Goal: Task Accomplishment & Management: Manage account settings

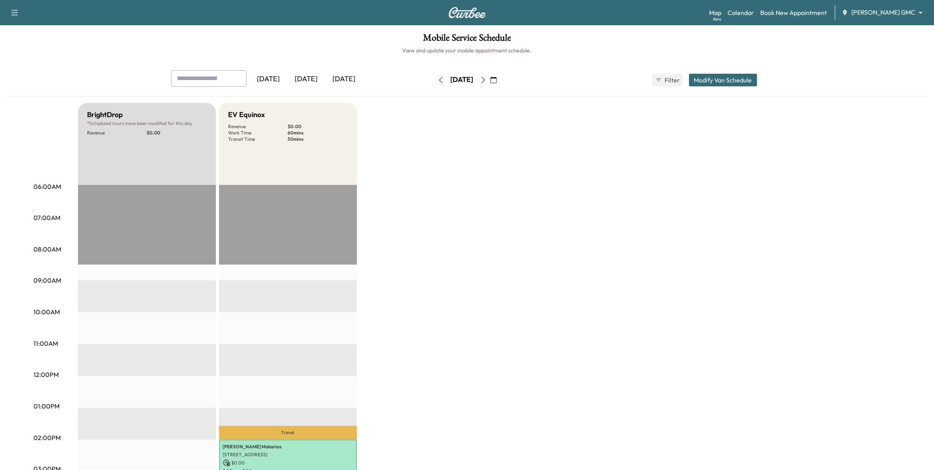
click at [497, 77] on icon "button" at bounding box center [494, 80] width 6 height 6
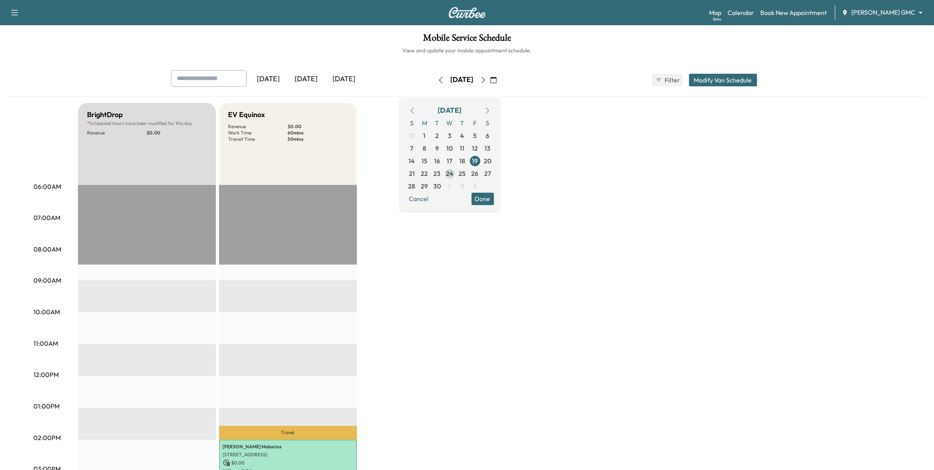
click at [454, 173] on span "24" at bounding box center [449, 173] width 7 height 9
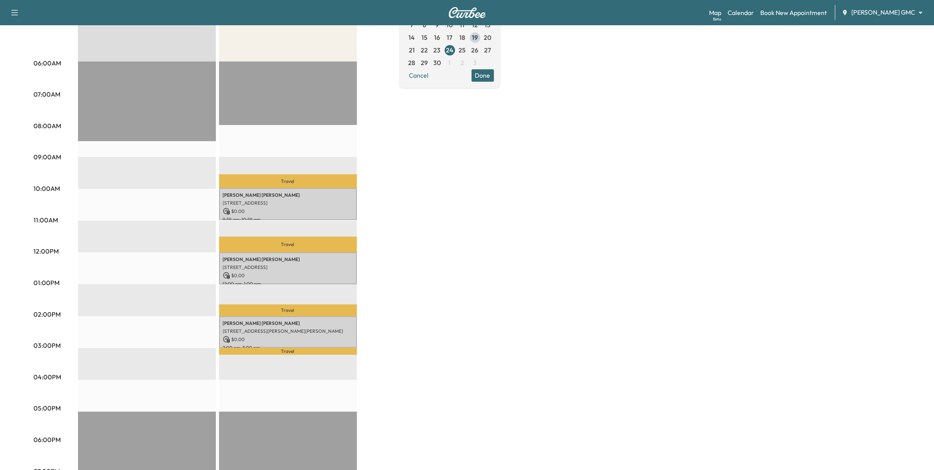
scroll to position [148, 0]
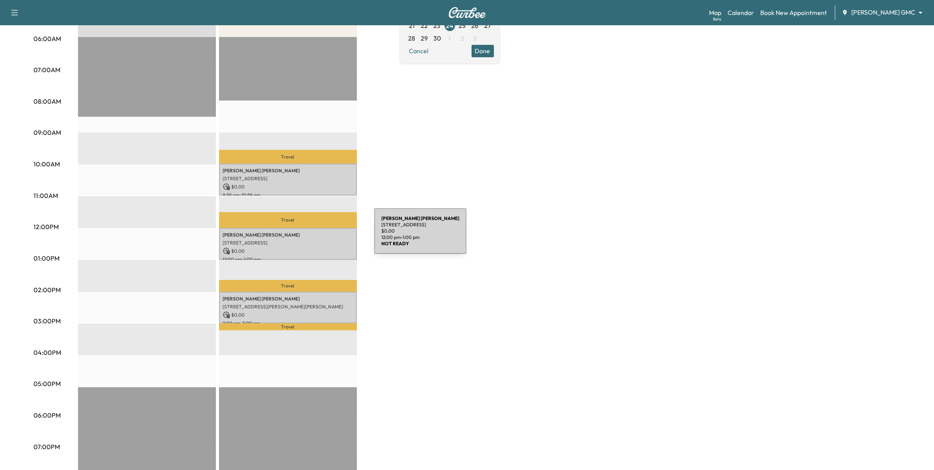
click at [315, 236] on div "[PERSON_NAME] [STREET_ADDRESS] $ 0.00 12:00 pm - 1:00 pm" at bounding box center [288, 244] width 138 height 32
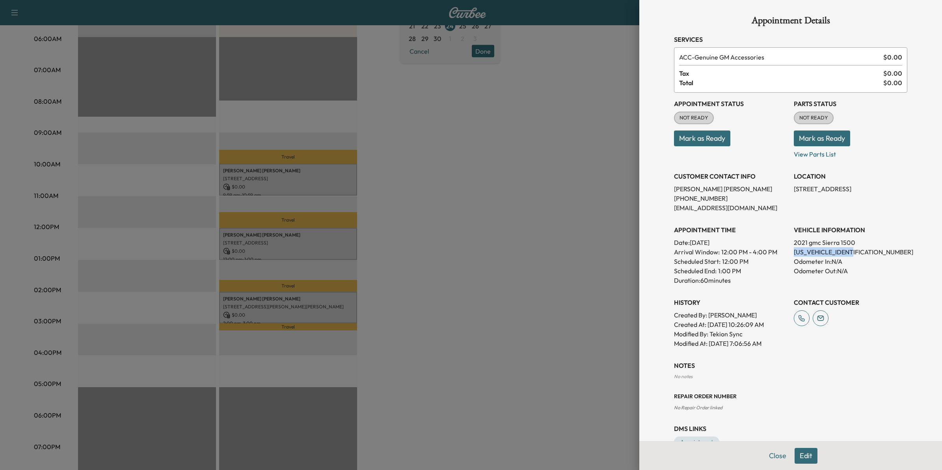
drag, startPoint x: 859, startPoint y: 253, endPoint x: 783, endPoint y: 249, distance: 75.7
click at [783, 249] on div "Appointment Status NOT READY Mark as Ready Parts Status NOT READY Mark as Ready…" at bounding box center [790, 220] width 233 height 255
drag, startPoint x: 783, startPoint y: 249, endPoint x: 788, endPoint y: 251, distance: 5.1
copy p "[US_VEHICLE_IDENTIFICATION_NUMBER]"
click at [542, 242] on div at bounding box center [471, 235] width 942 height 470
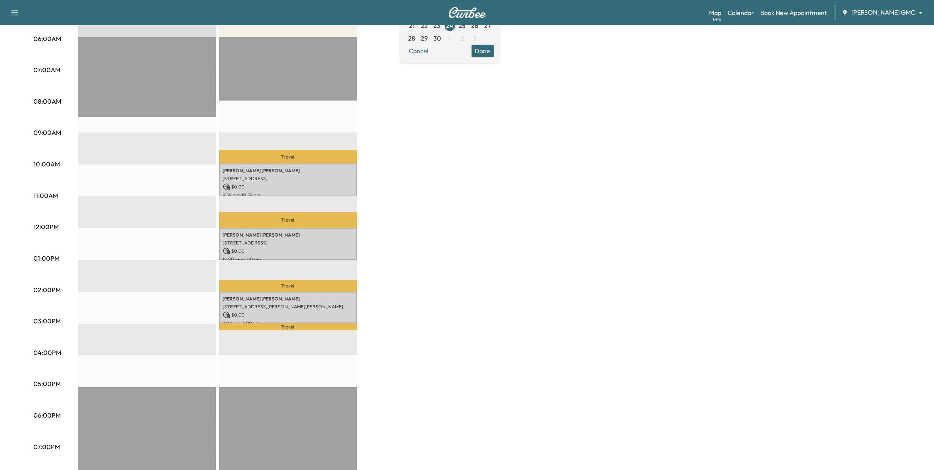
click at [511, 155] on div "BrightDrop * Scheduled hours have been modified for this day Revenue $ 0.00 EST…" at bounding box center [489, 250] width 823 height 591
click at [494, 52] on button "Done" at bounding box center [483, 51] width 22 height 13
click at [430, 205] on div "BrightDrop * Scheduled hours have been modified for this day Revenue $ 0.00 EST…" at bounding box center [489, 250] width 823 height 591
click at [429, 204] on div "BrightDrop * Scheduled hours have been modified for this day Revenue $ 0.00 EST…" at bounding box center [489, 250] width 823 height 591
